Goal: Manage account settings

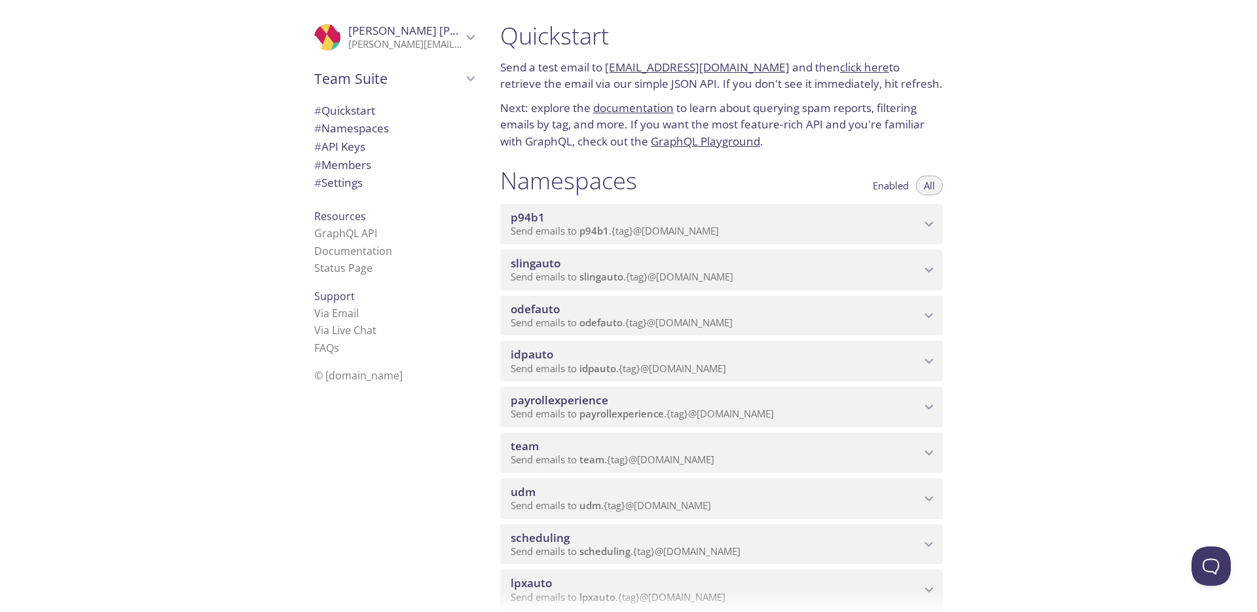
scroll to position [242, 0]
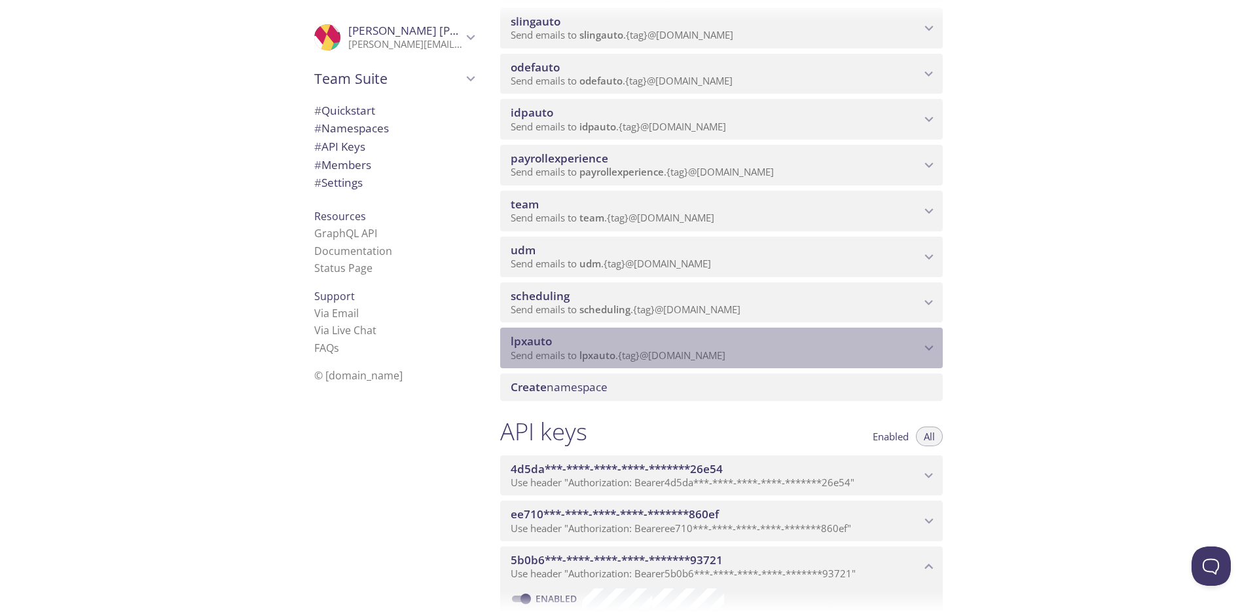
click at [930, 349] on icon "lpxauto namespace" at bounding box center [929, 347] width 17 height 17
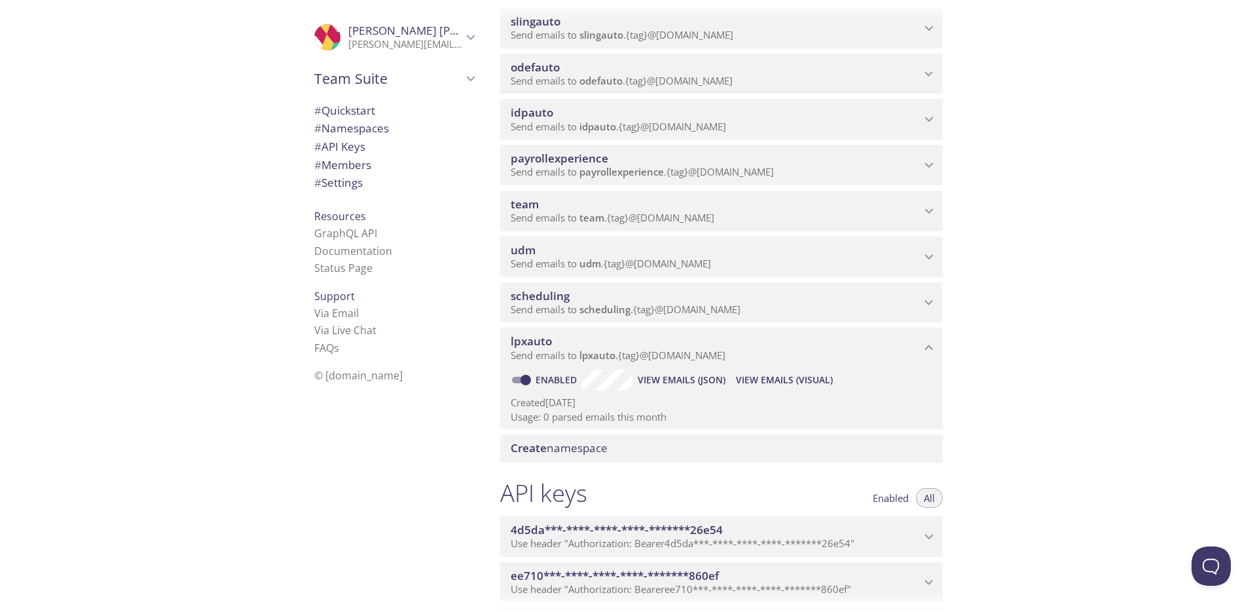
click at [926, 339] on icon "lpxauto namespace" at bounding box center [929, 347] width 17 height 17
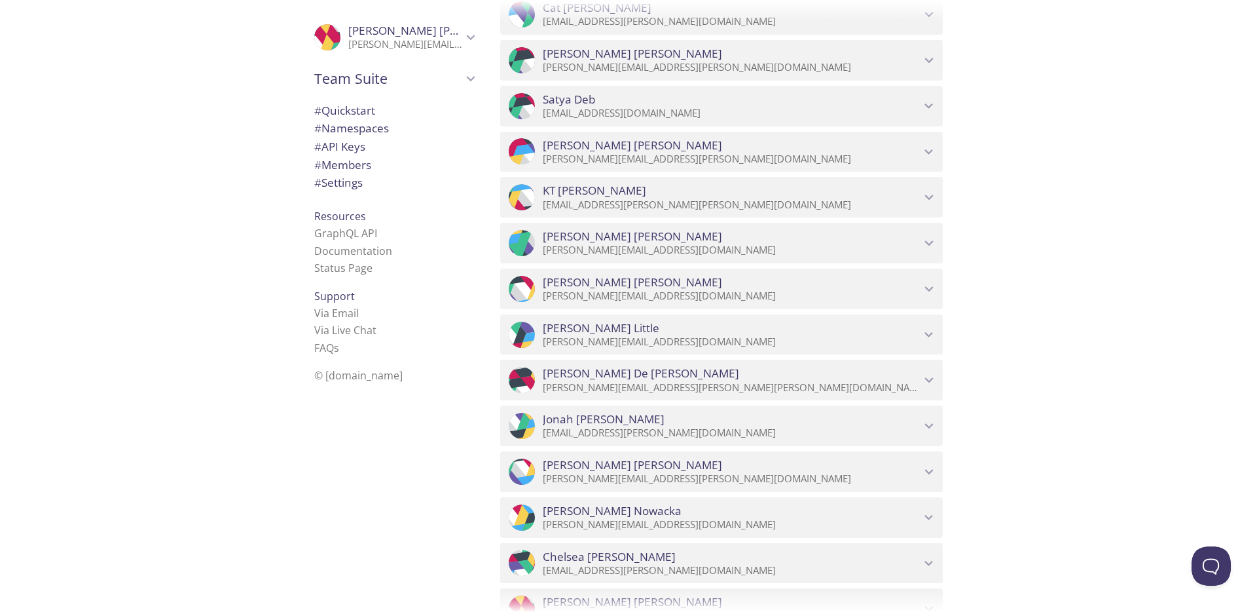
scroll to position [1499, 0]
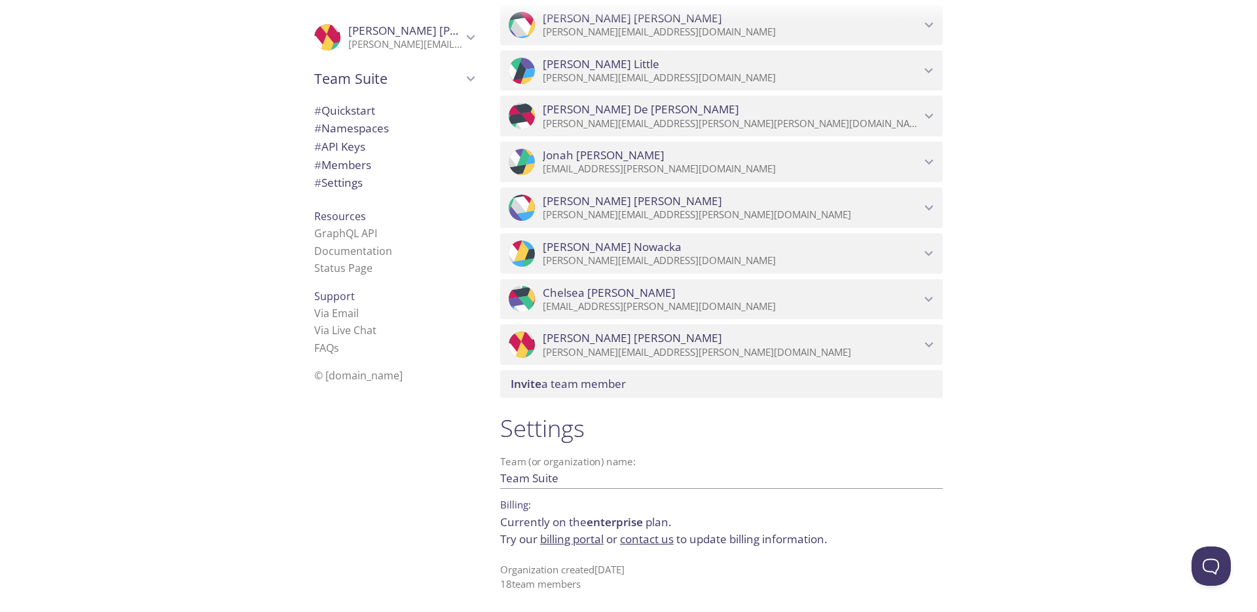
click at [869, 347] on p "[PERSON_NAME][EMAIL_ADDRESS][PERSON_NAME][DOMAIN_NAME]" at bounding box center [732, 352] width 378 height 13
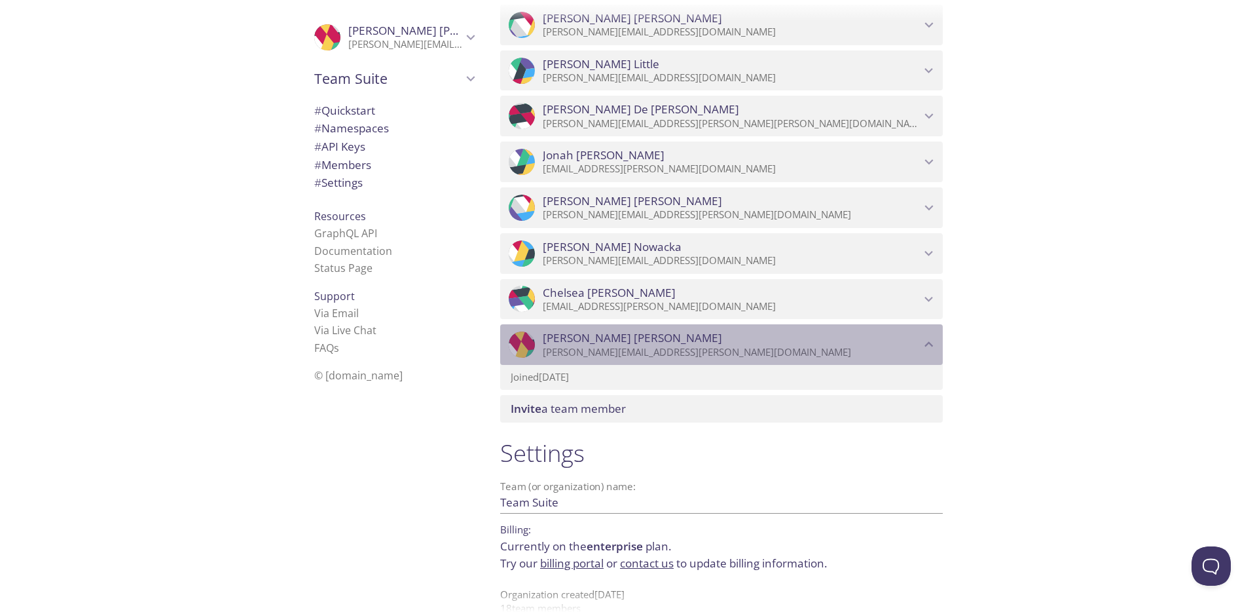
click at [869, 346] on p "[PERSON_NAME][EMAIL_ADDRESS][PERSON_NAME][DOMAIN_NAME]" at bounding box center [732, 352] width 378 height 13
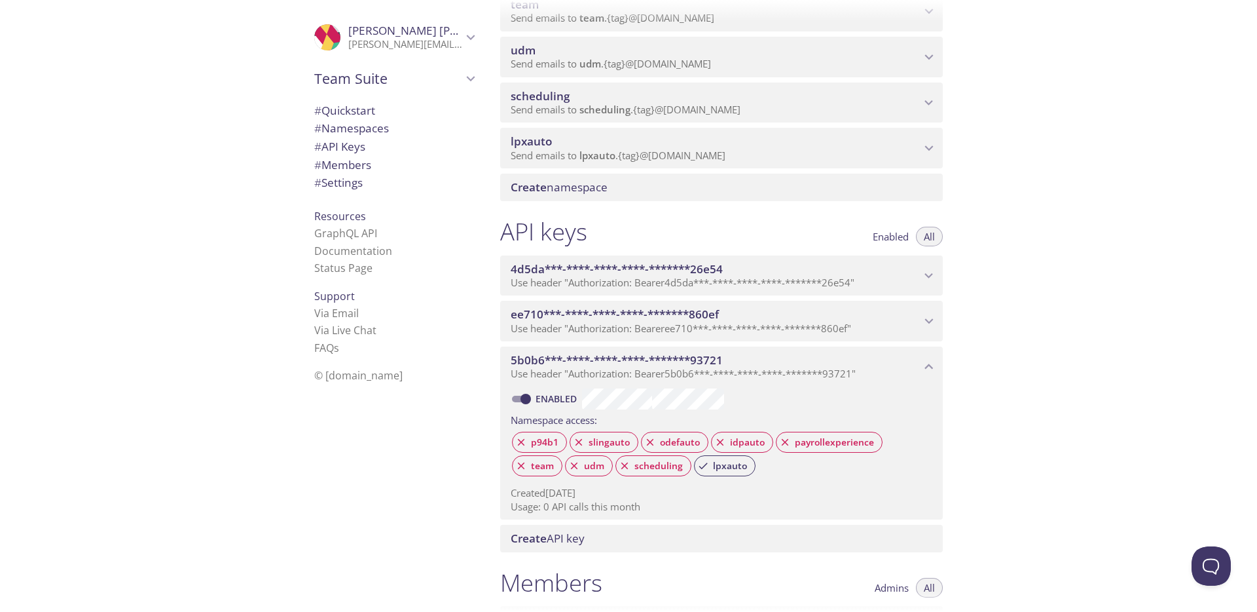
scroll to position [157, 0]
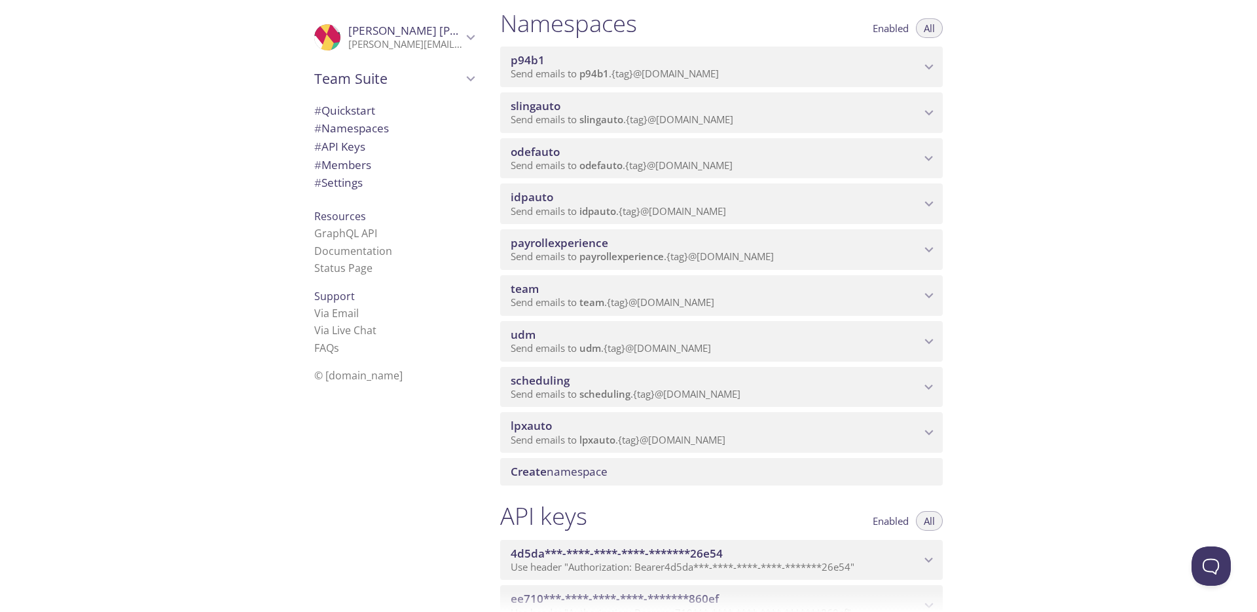
click at [676, 439] on span "Send emails to lpxauto . {tag} @[DOMAIN_NAME]" at bounding box center [618, 439] width 215 height 13
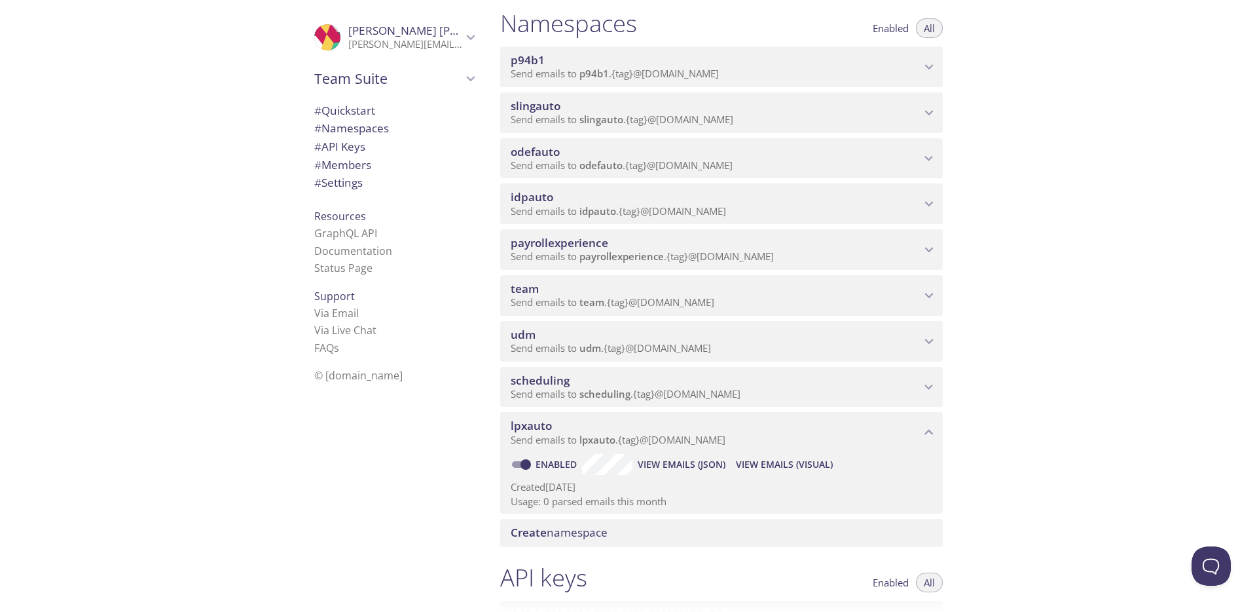
click at [524, 464] on input "Enabled" at bounding box center [525, 464] width 47 height 16
click at [568, 384] on span "scheduling" at bounding box center [540, 380] width 59 height 15
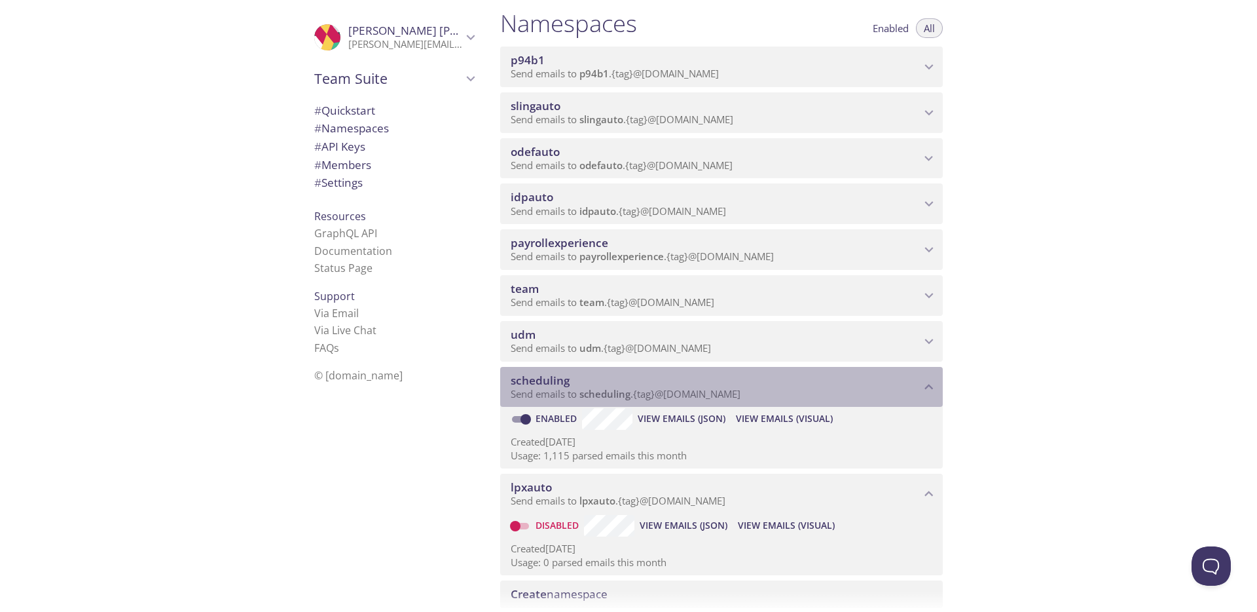
click at [568, 384] on span "scheduling" at bounding box center [540, 380] width 59 height 15
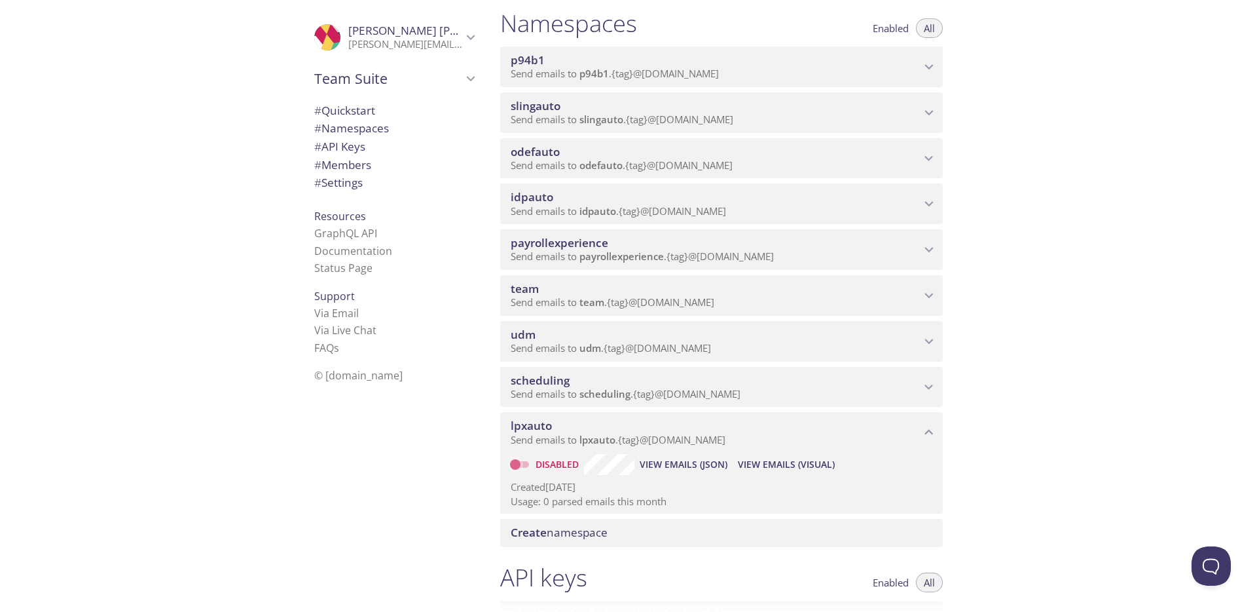
click at [522, 464] on input "Disabled" at bounding box center [515, 464] width 47 height 16
checkbox input "true"
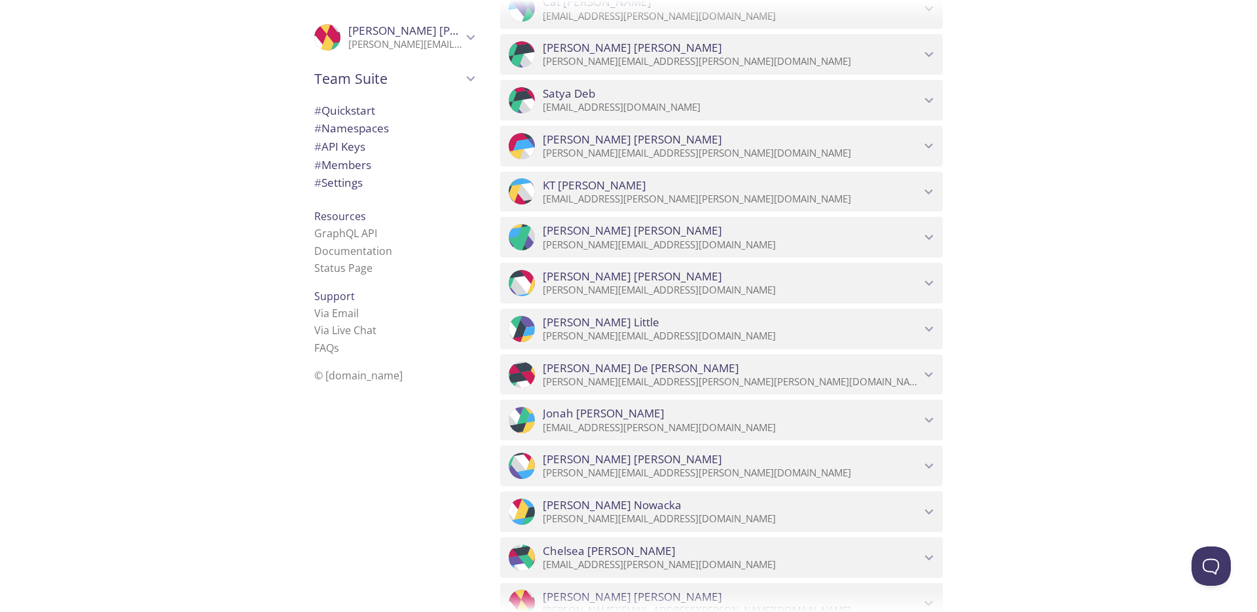
scroll to position [1448, 0]
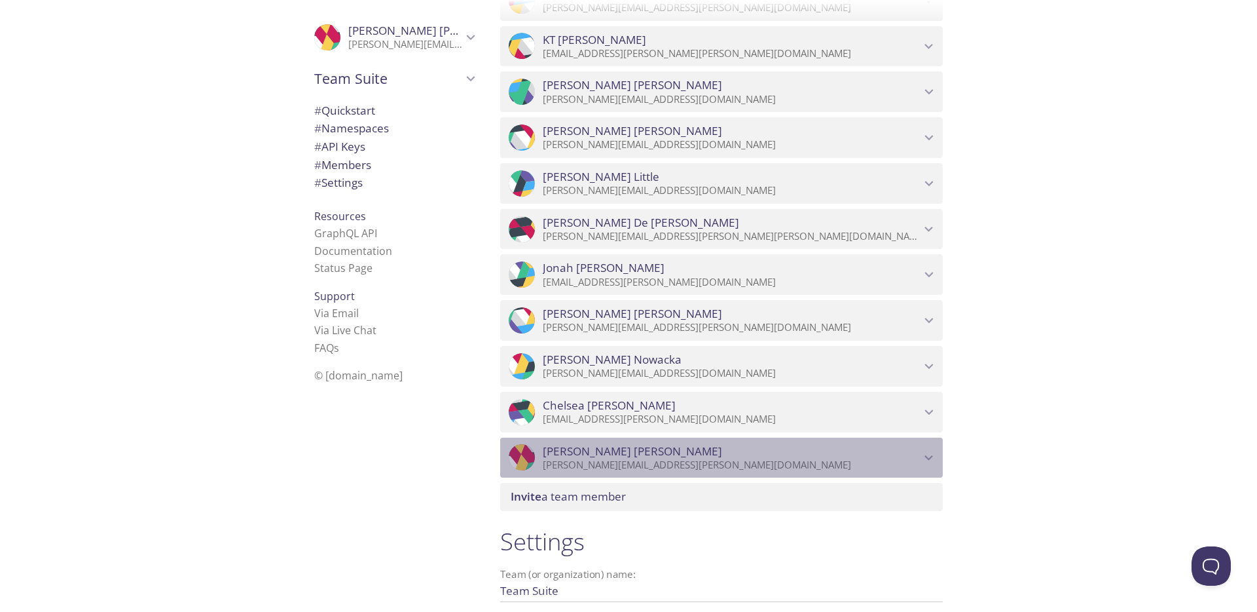
click at [924, 456] on icon "Shauna Moran" at bounding box center [929, 457] width 17 height 17
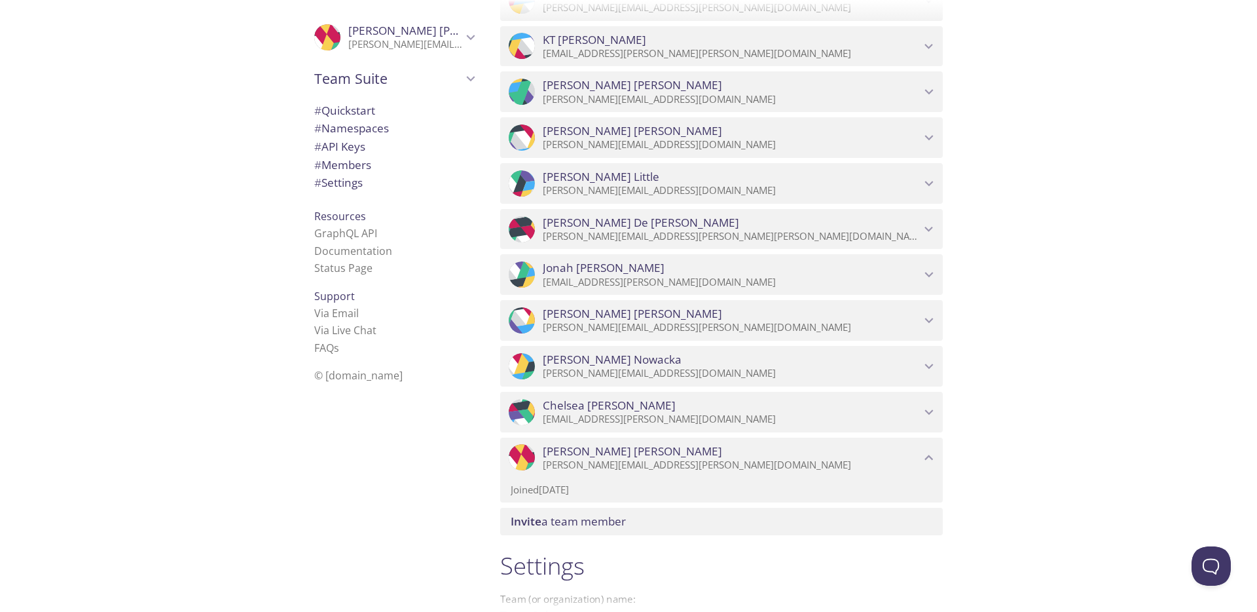
click at [925, 457] on icon "Shauna Moran" at bounding box center [929, 457] width 17 height 17
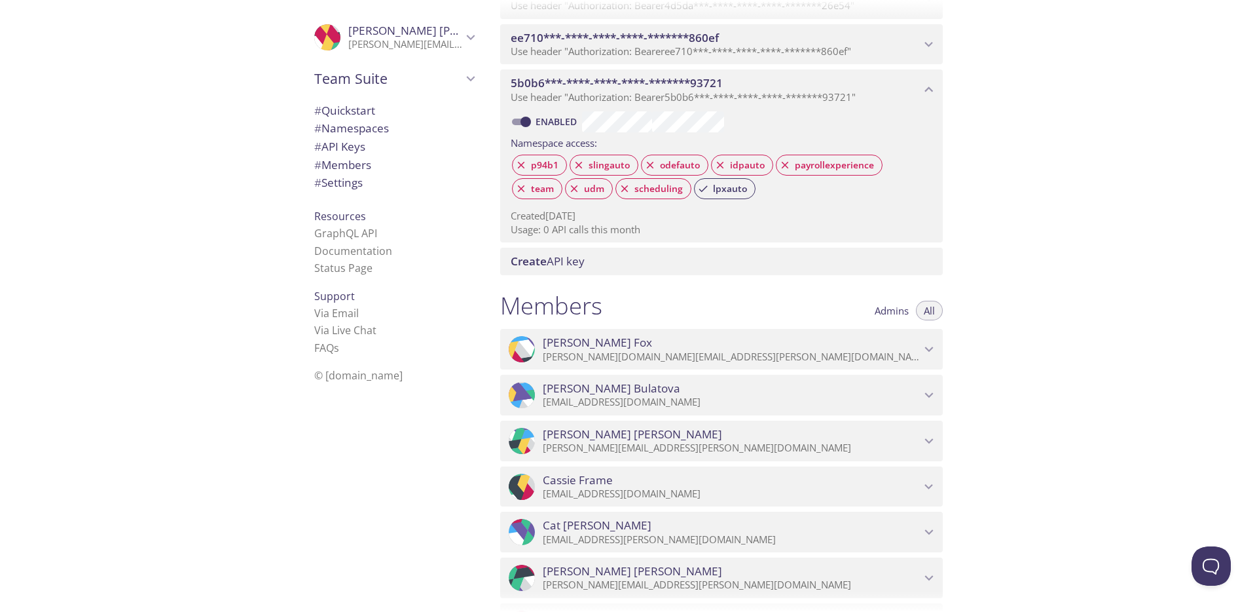
scroll to position [945, 0]
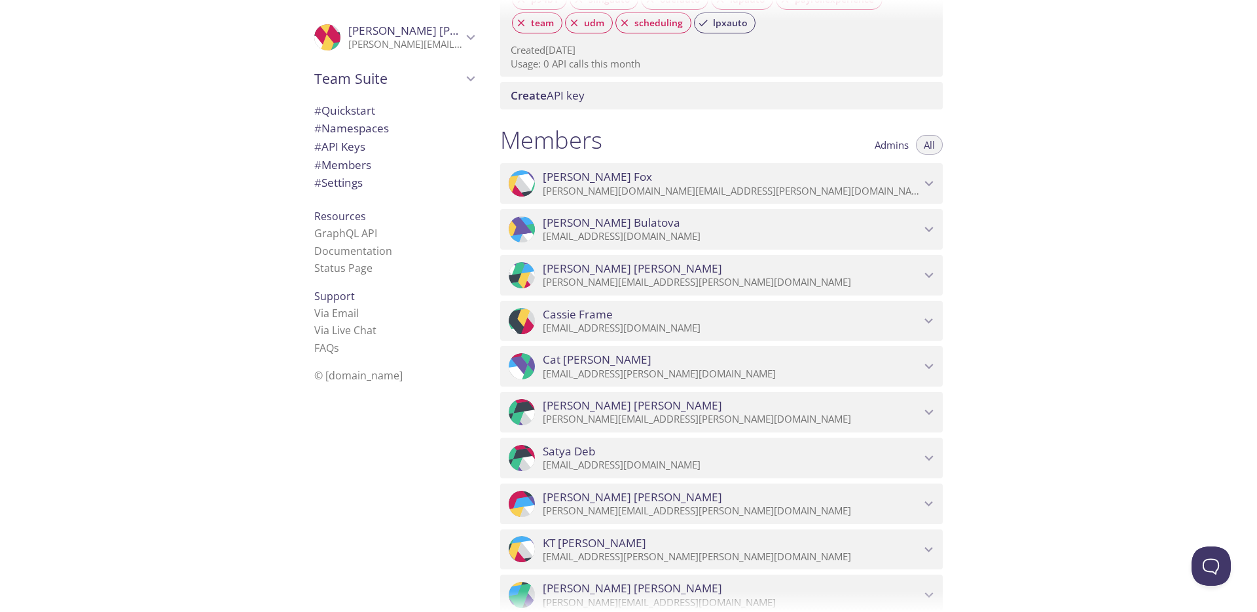
click at [899, 145] on span "Admins" at bounding box center [892, 145] width 34 height 0
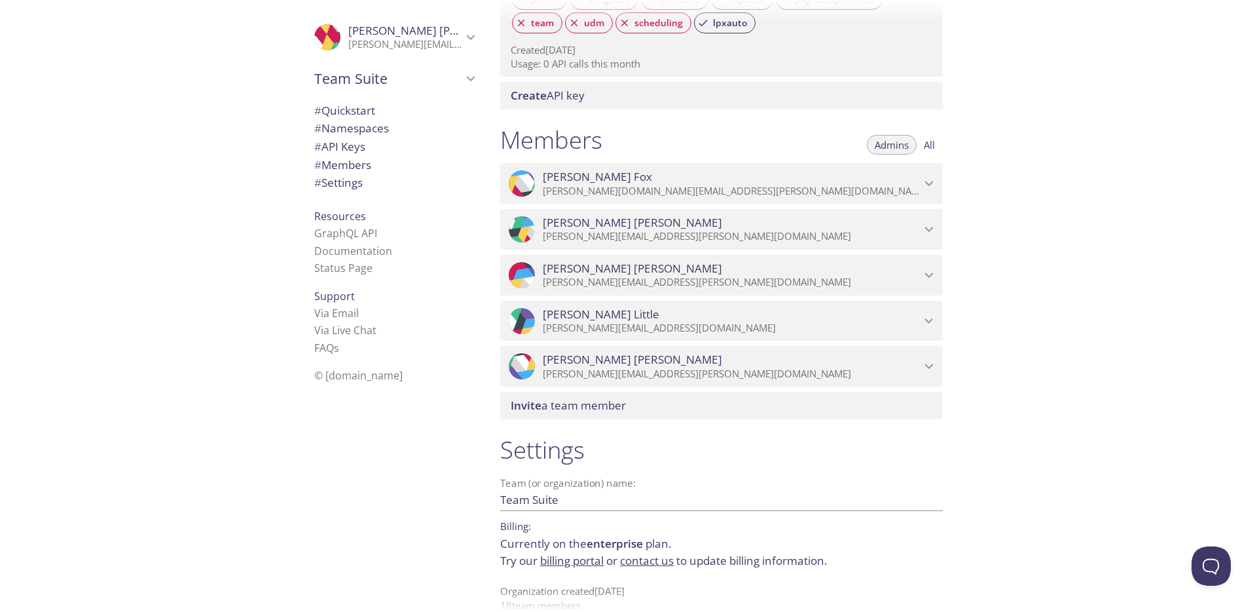
click at [931, 145] on span "All" at bounding box center [929, 145] width 11 height 0
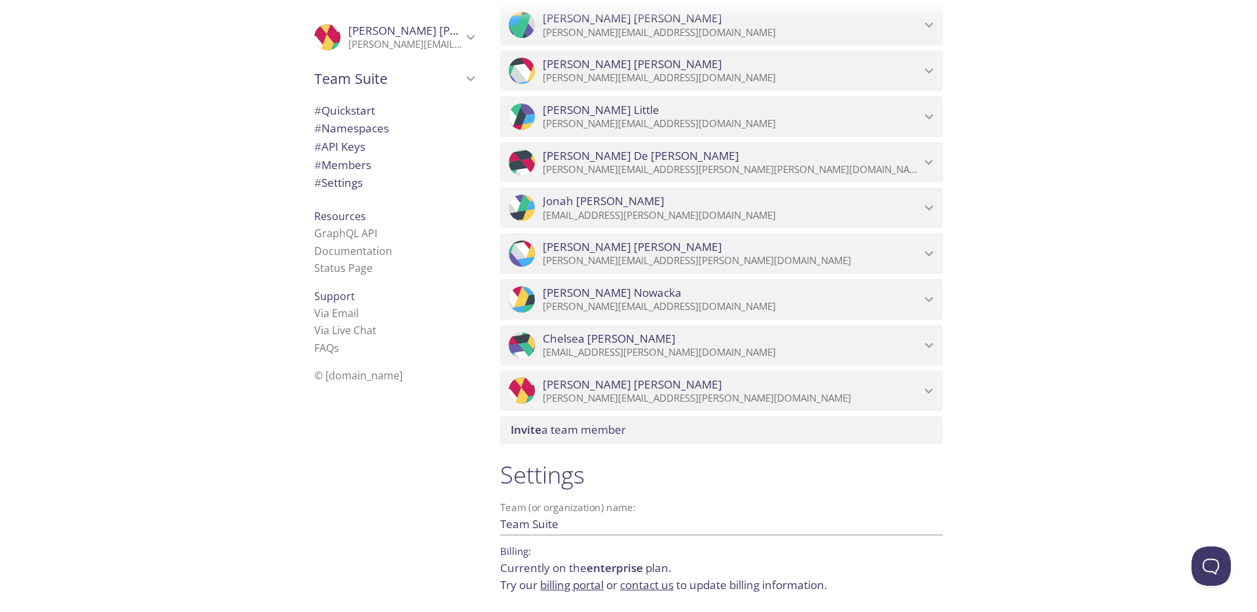
scroll to position [1514, 0]
